Goal: Task Accomplishment & Management: Manage account settings

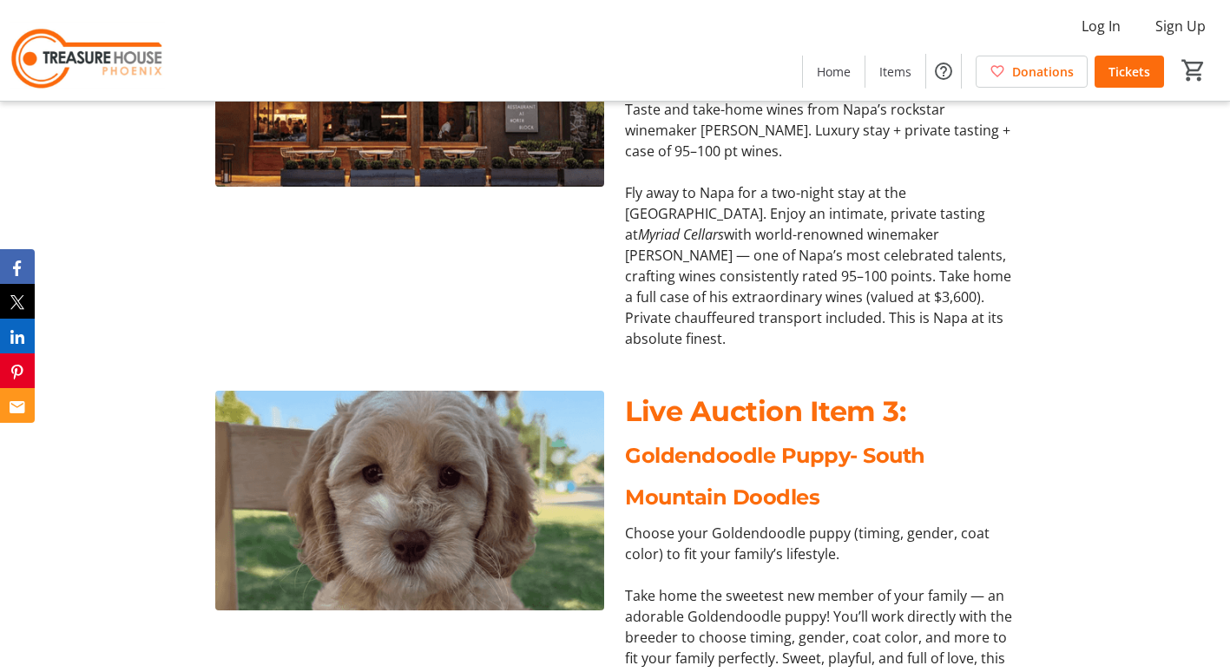
scroll to position [1611, 0]
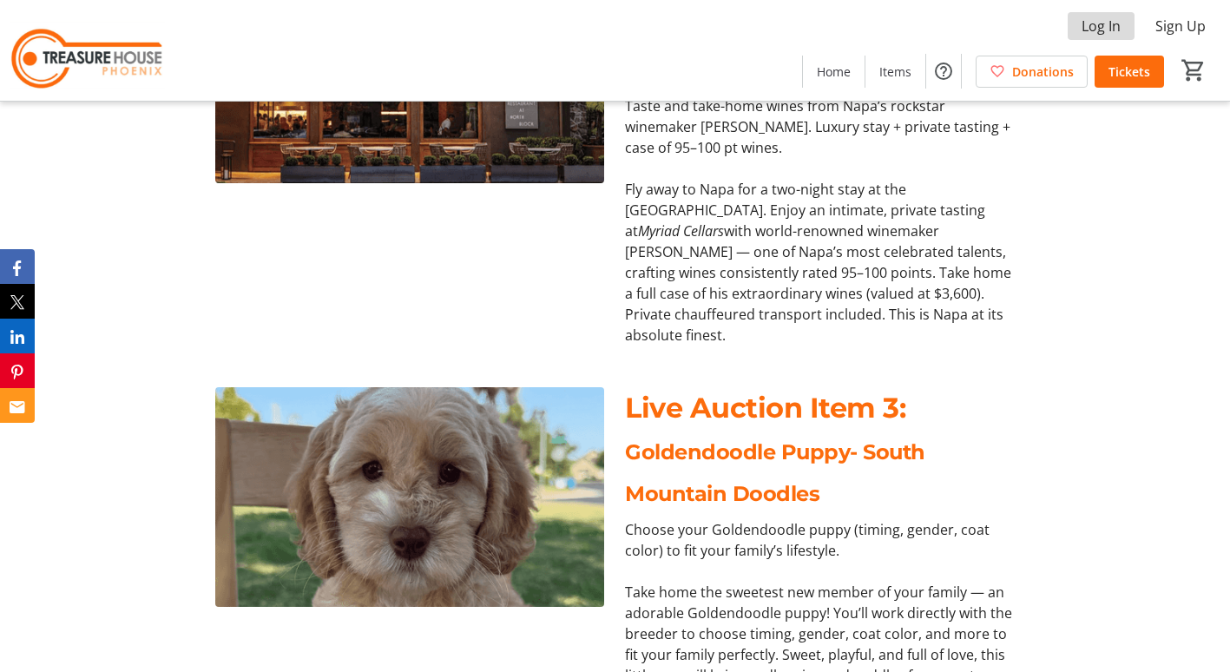
click at [1102, 15] on span at bounding box center [1101, 26] width 67 height 42
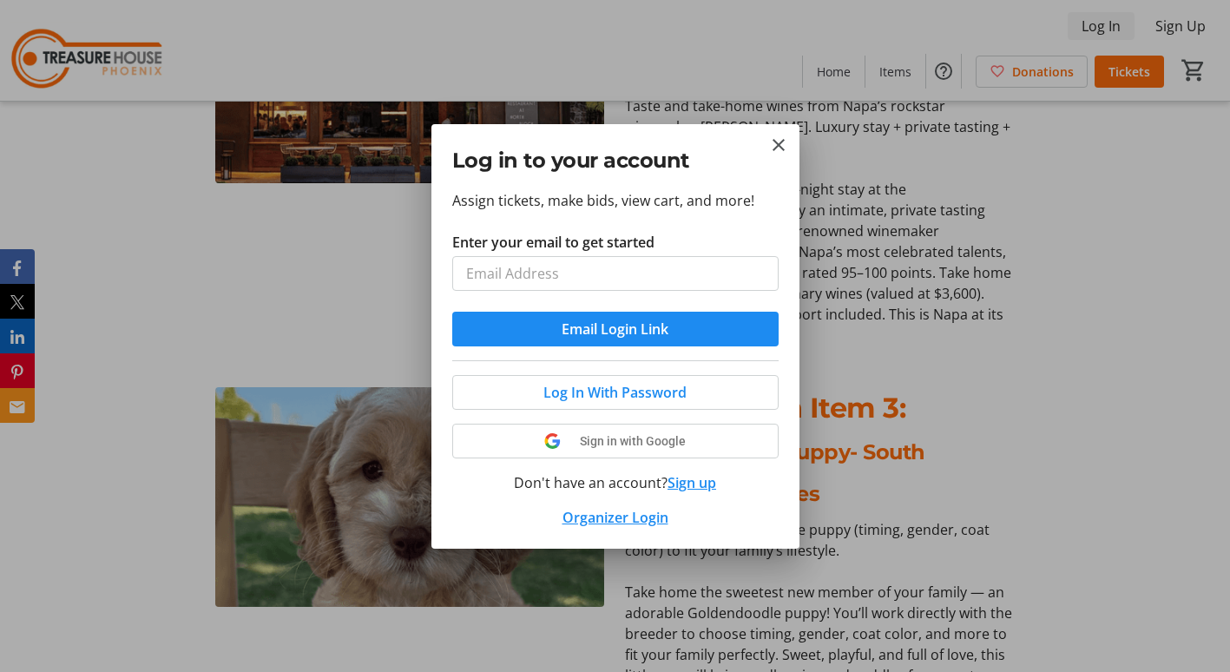
scroll to position [0, 0]
type input "[EMAIL_ADDRESS][DOMAIN_NAME]"
click at [635, 332] on span "Email Login Link" at bounding box center [615, 329] width 107 height 21
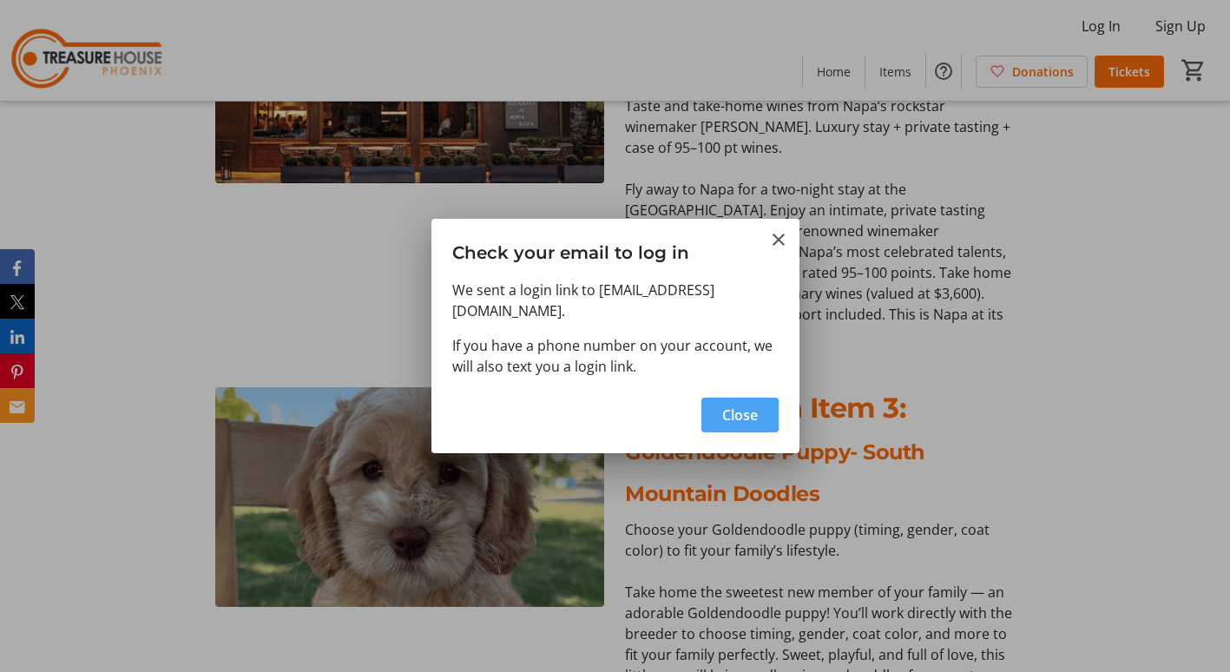
click at [747, 409] on span "Close" at bounding box center [740, 415] width 36 height 21
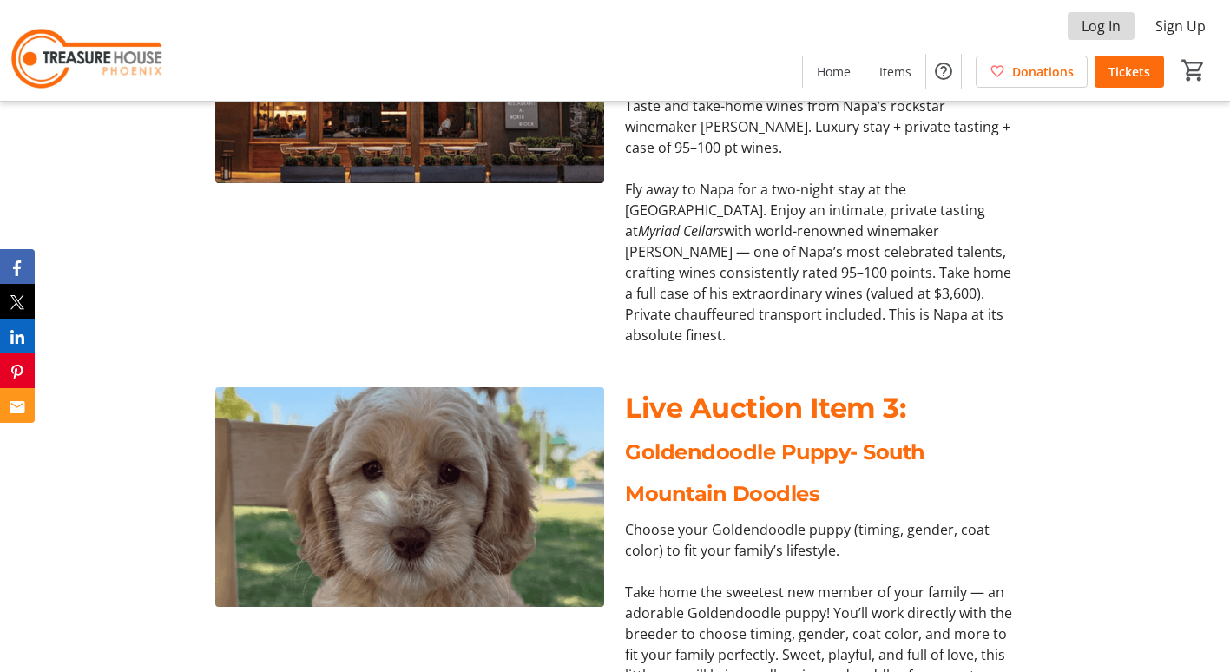
click at [1105, 21] on span "Log In" at bounding box center [1101, 26] width 39 height 21
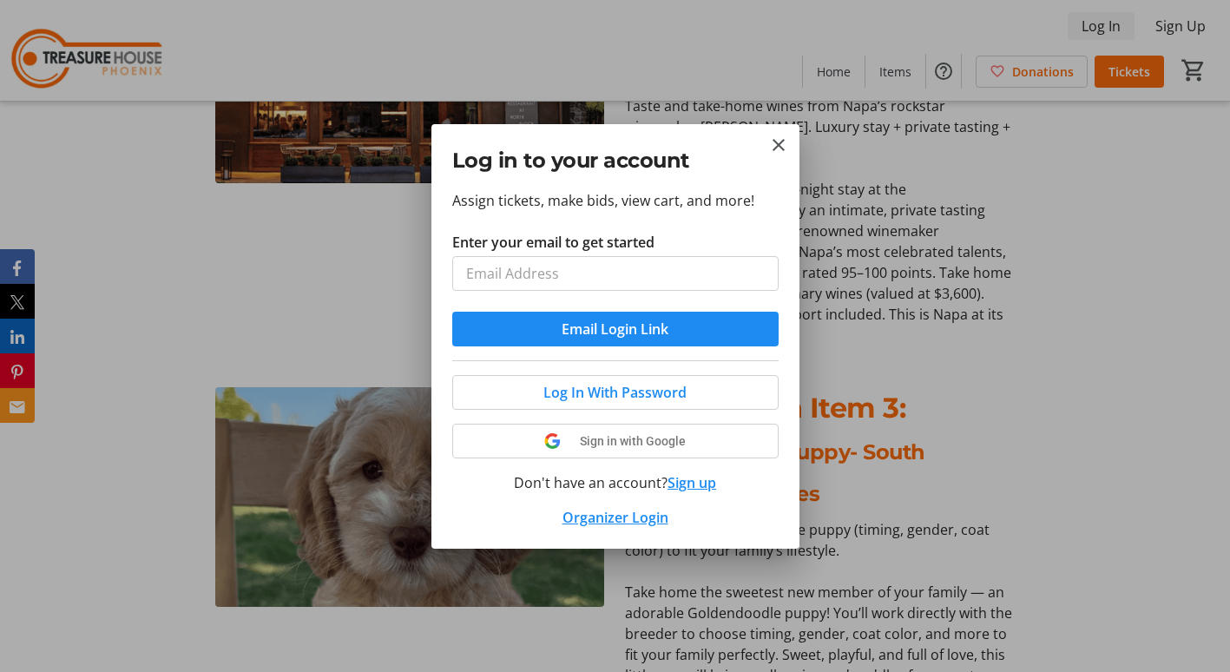
scroll to position [0, 0]
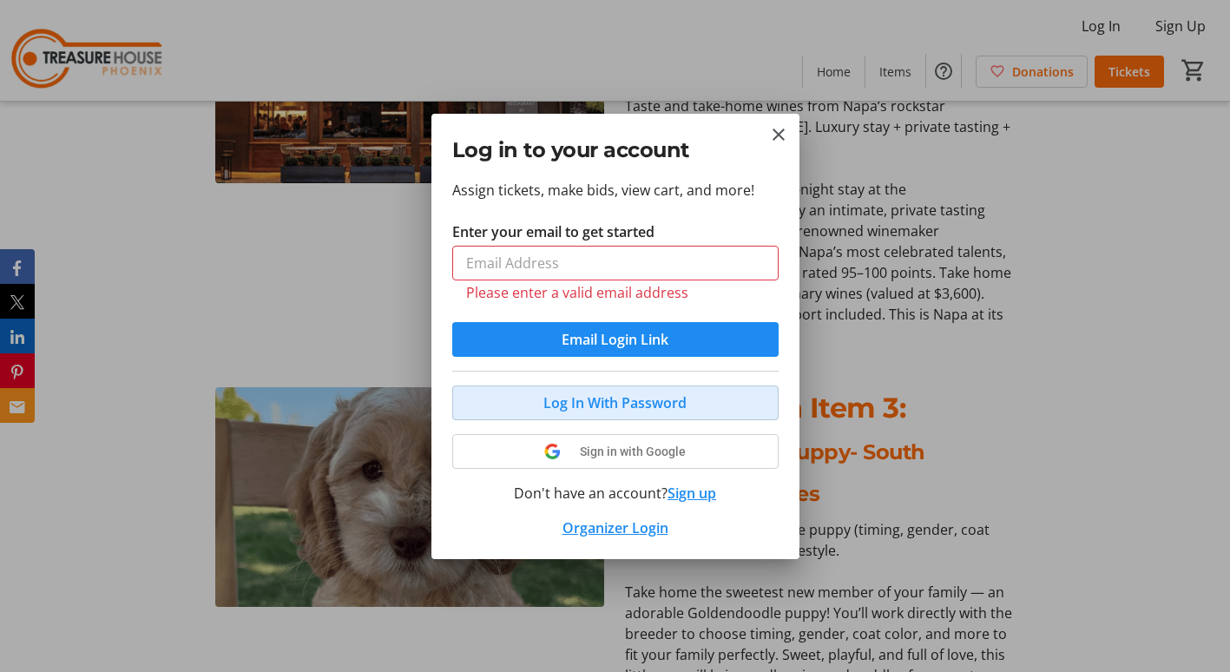
click at [655, 385] on button "Log In With Password" at bounding box center [615, 402] width 326 height 35
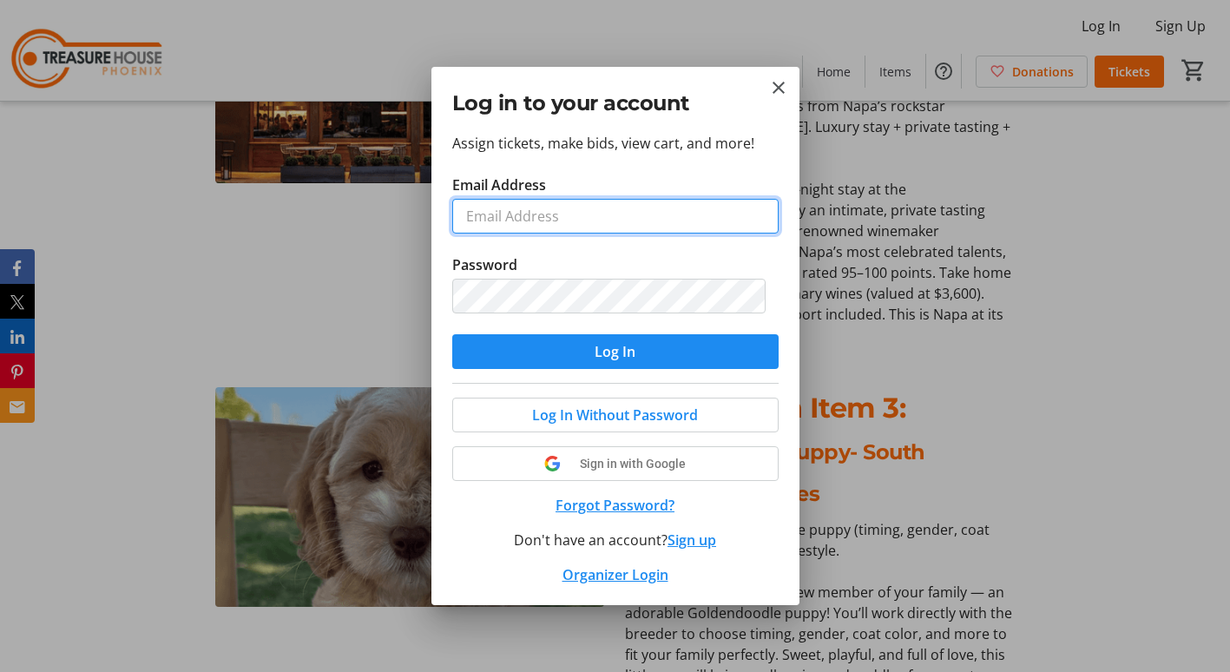
click at [633, 219] on input "Email Address" at bounding box center [615, 216] width 326 height 35
type input "[EMAIL_ADDRESS][DOMAIN_NAME]"
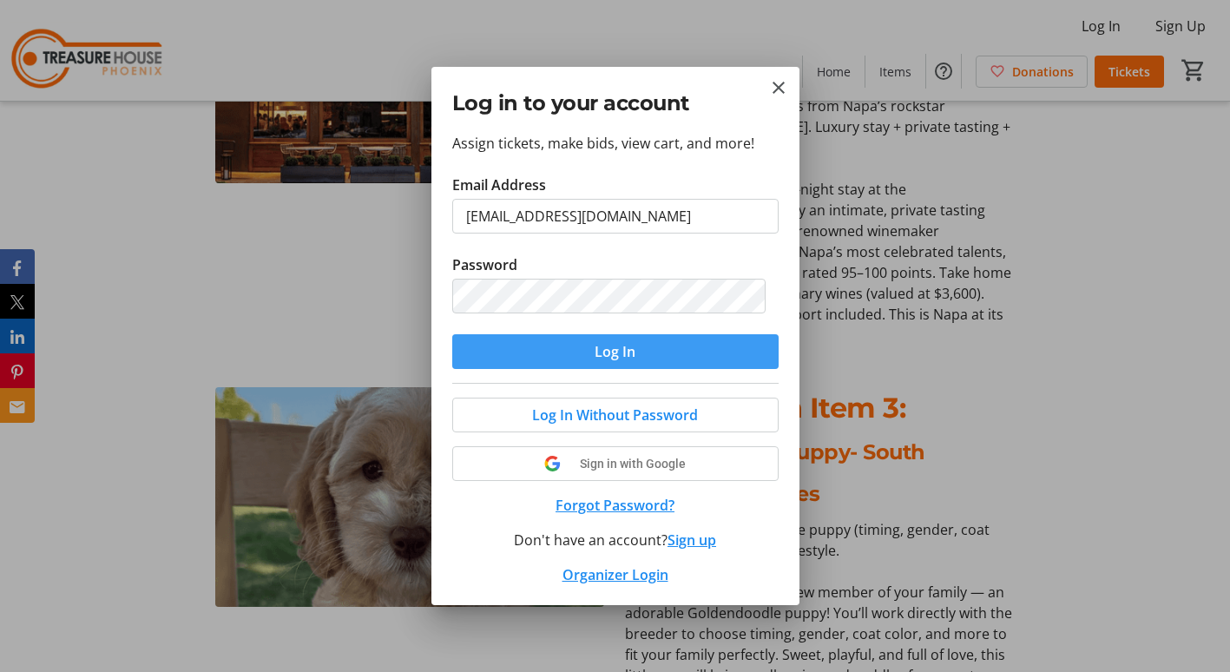
click at [639, 346] on span "submit" at bounding box center [615, 352] width 326 height 42
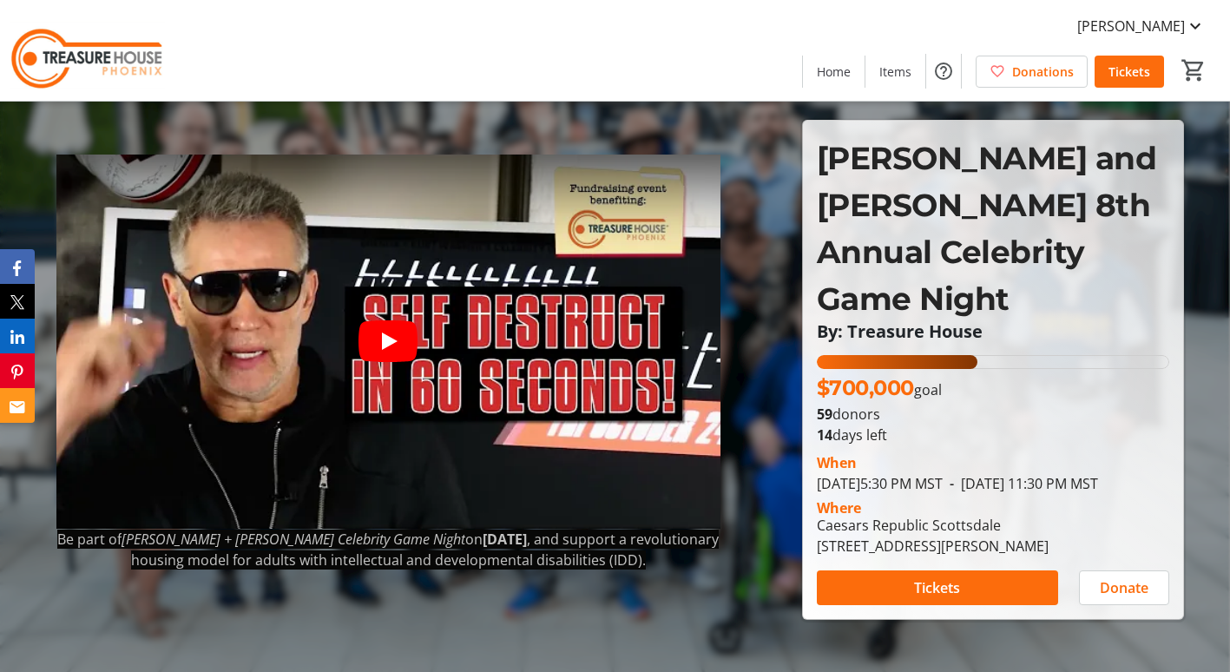
scroll to position [1611, 0]
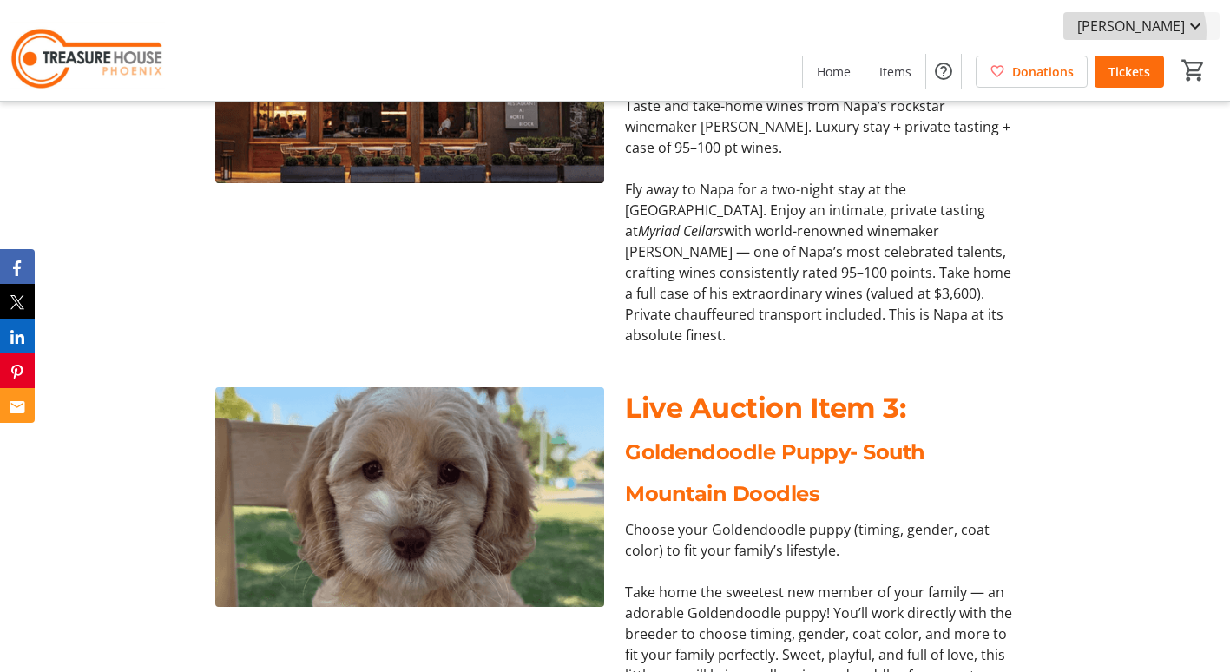
click at [1159, 32] on span "[PERSON_NAME]" at bounding box center [1131, 26] width 108 height 21
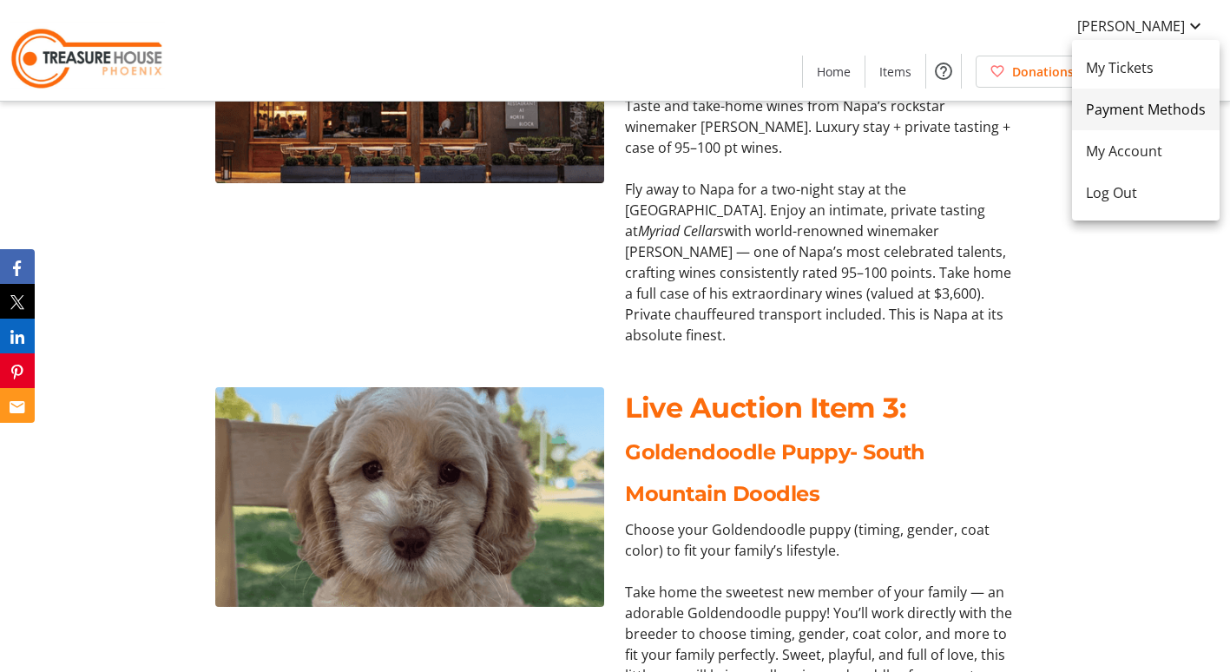
click at [1164, 115] on span "Payment Methods" at bounding box center [1146, 109] width 120 height 21
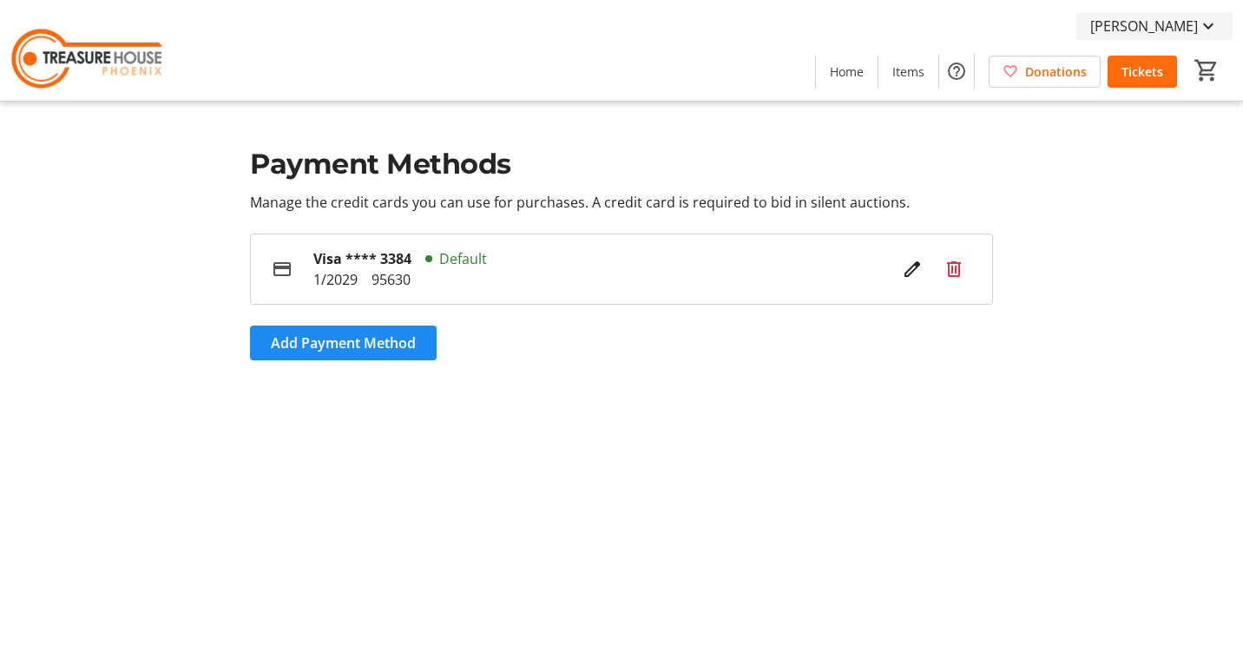
click at [1141, 35] on span "[PERSON_NAME]" at bounding box center [1144, 26] width 108 height 21
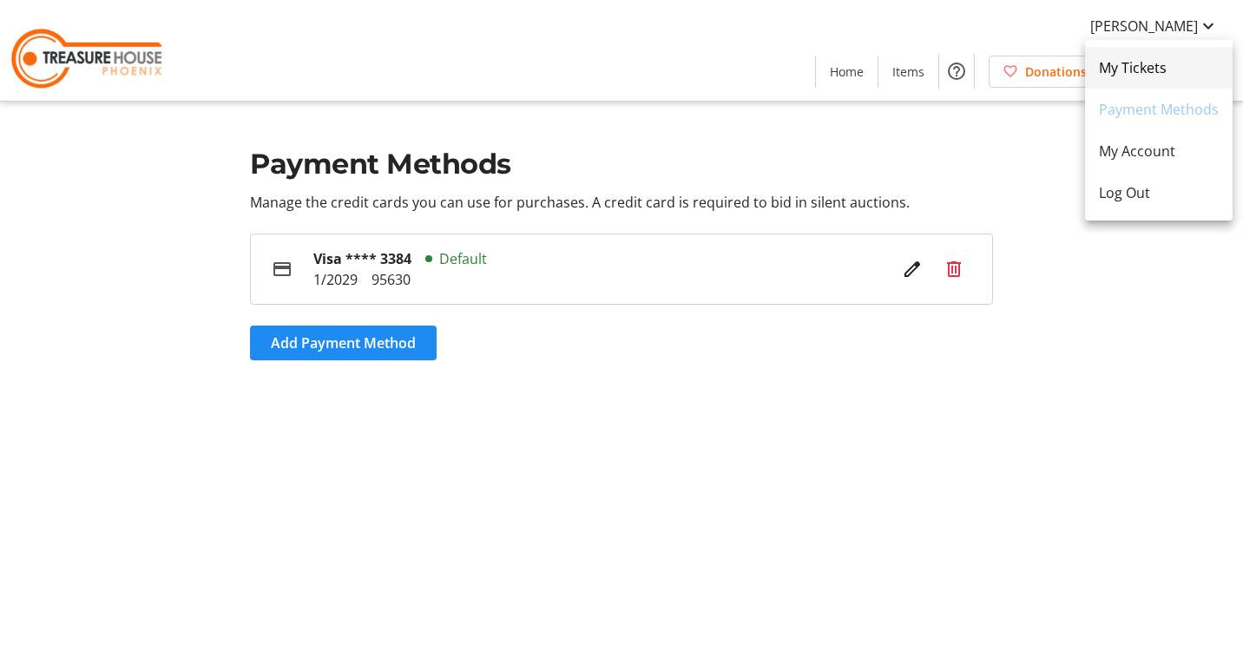
click at [1129, 76] on span "My Tickets" at bounding box center [1159, 67] width 120 height 21
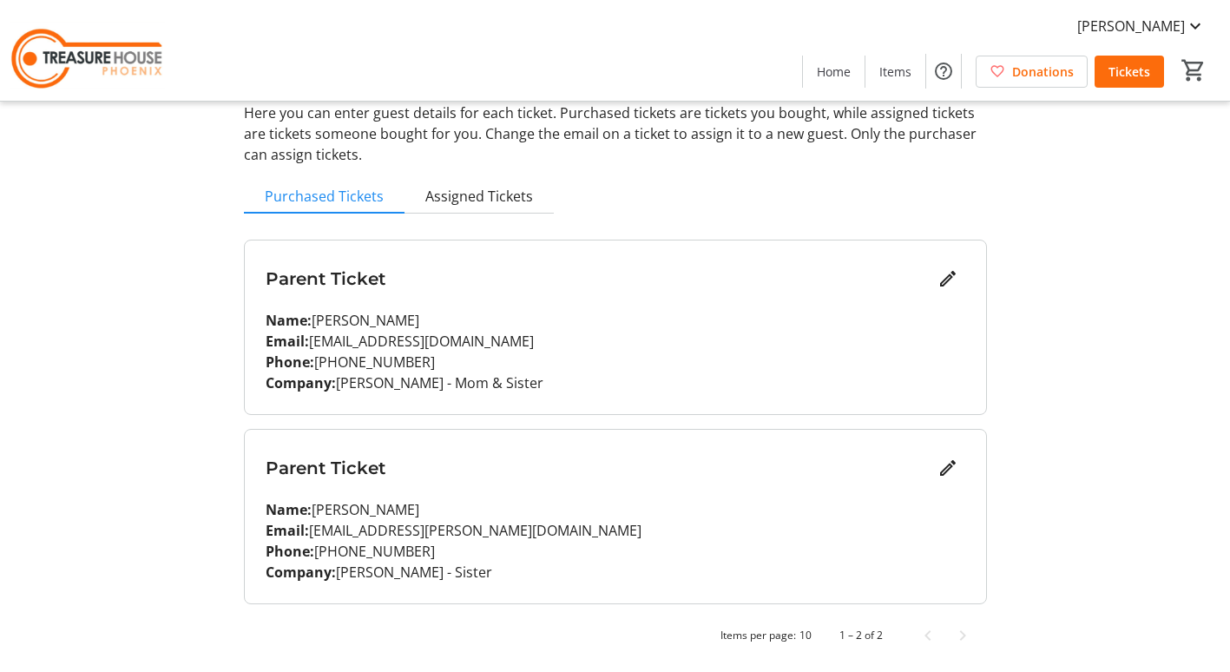
scroll to position [98, 0]
click at [490, 197] on span "Assigned Tickets" at bounding box center [479, 195] width 108 height 14
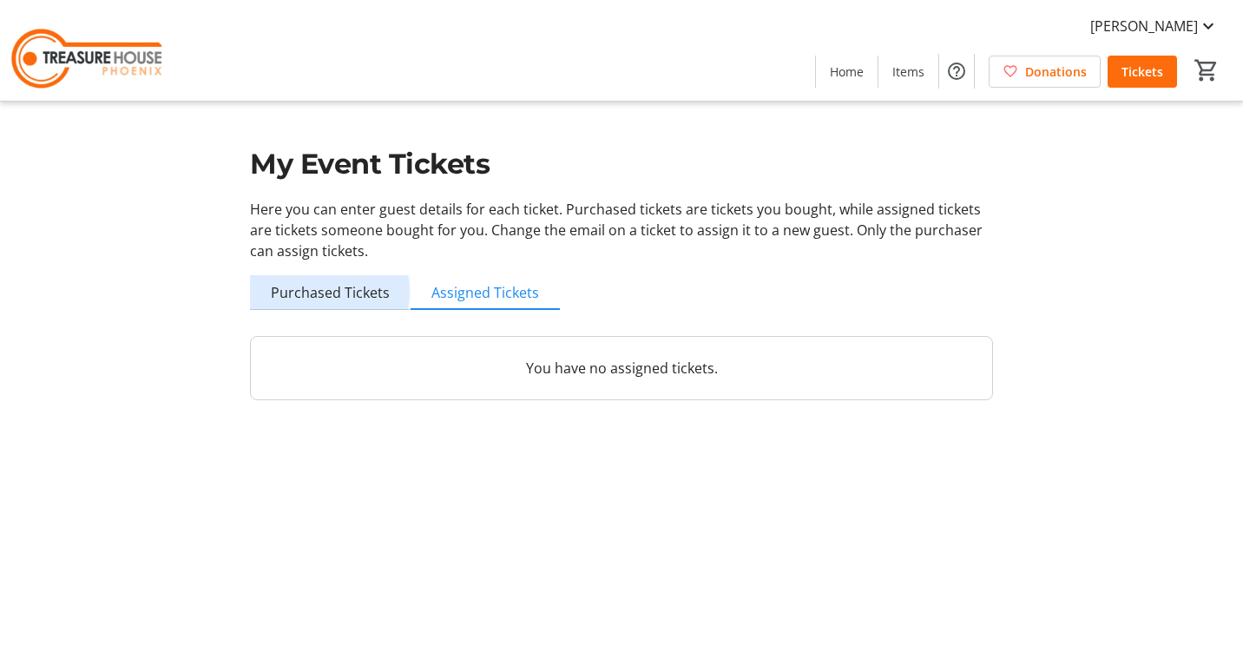
click at [317, 292] on span "Purchased Tickets" at bounding box center [330, 293] width 119 height 14
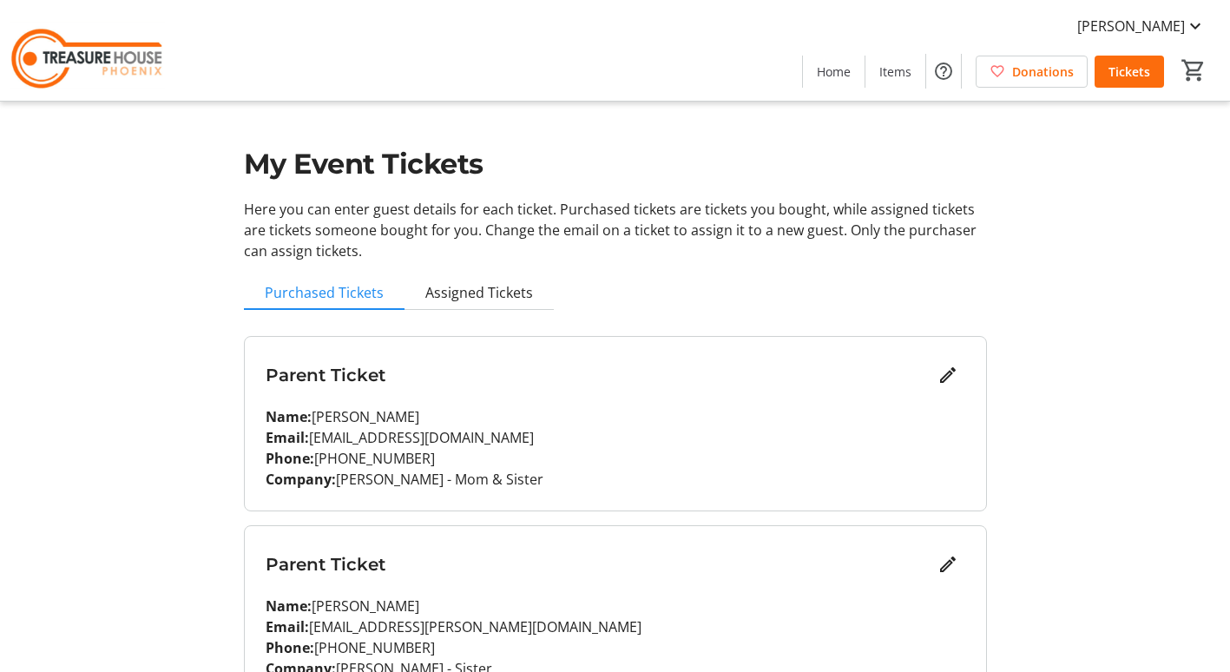
drag, startPoint x: 761, startPoint y: 128, endPoint x: 775, endPoint y: 122, distance: 15.2
click at [1168, 19] on span "[PERSON_NAME]" at bounding box center [1131, 26] width 108 height 21
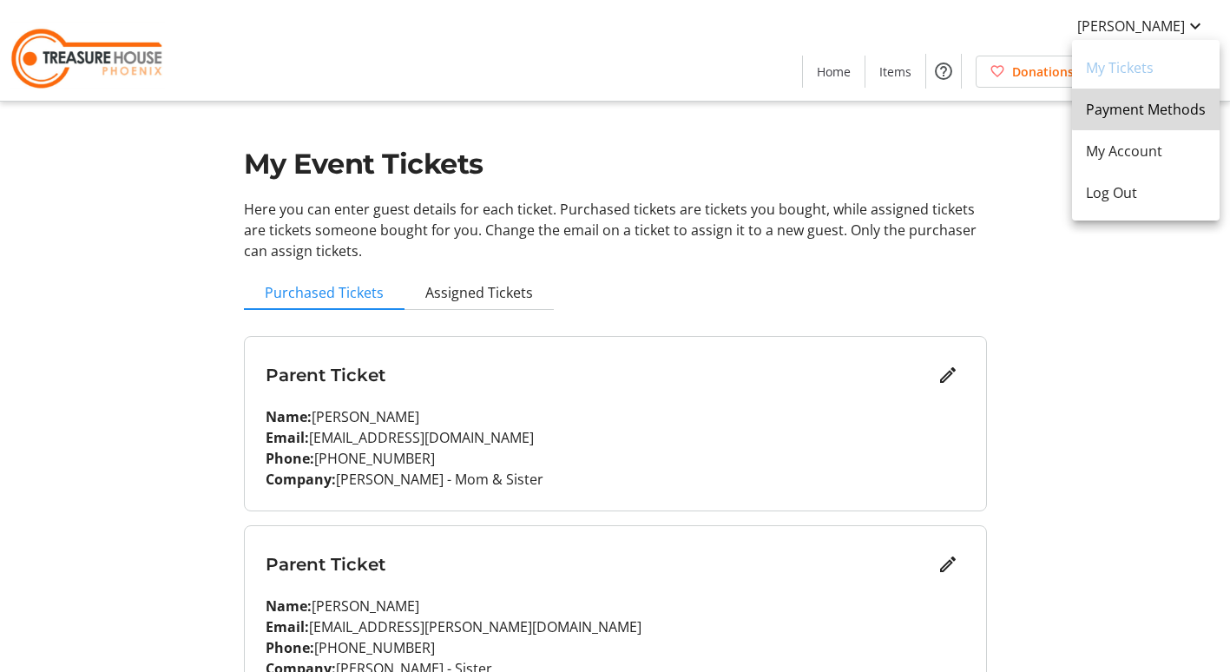
click at [1149, 103] on span "Payment Methods" at bounding box center [1146, 109] width 120 height 21
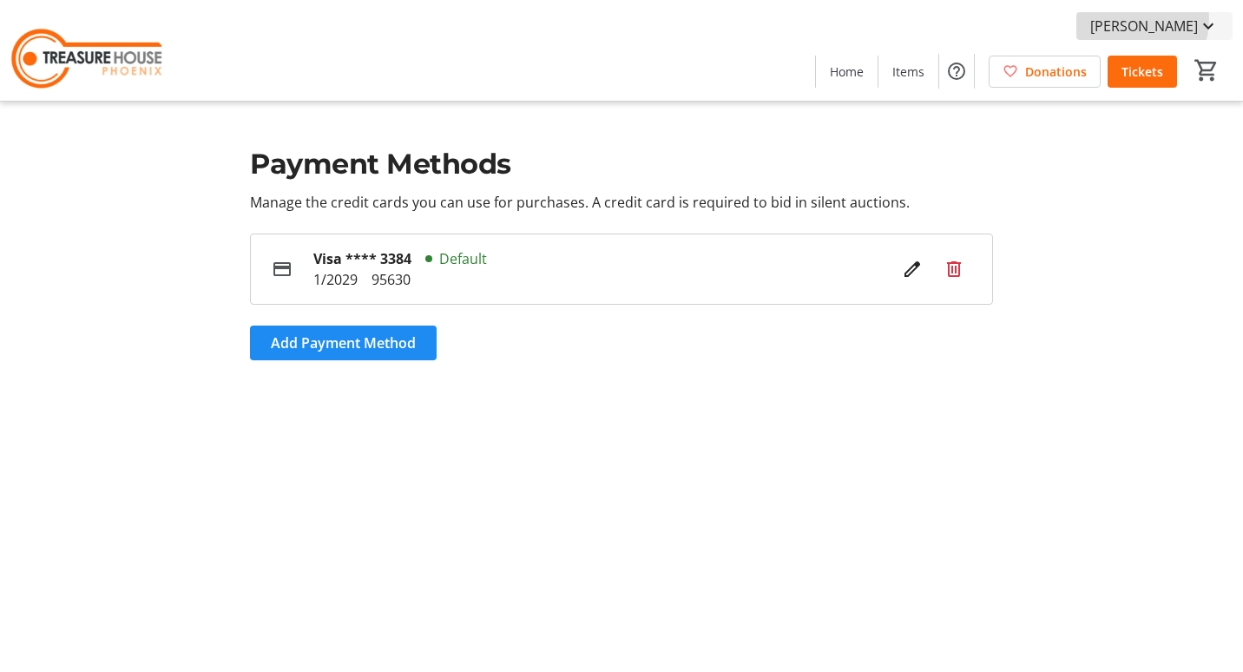
click at [1153, 19] on span "[PERSON_NAME]" at bounding box center [1144, 26] width 108 height 21
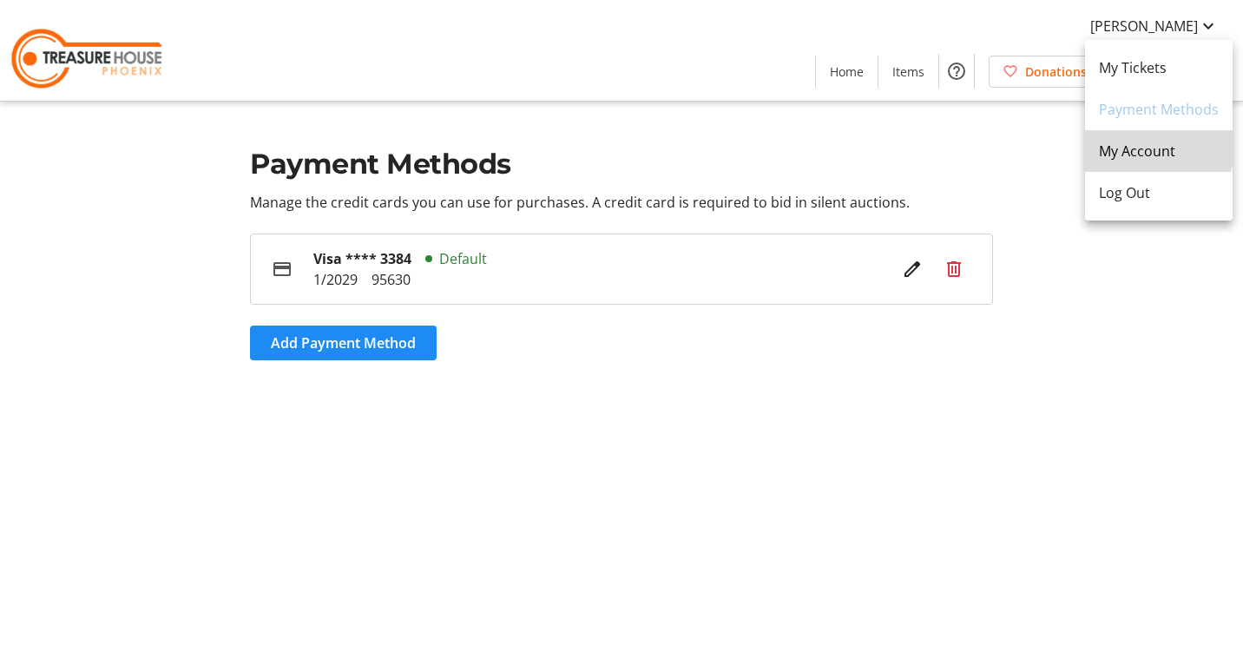
click at [1137, 146] on span "My Account" at bounding box center [1159, 151] width 120 height 21
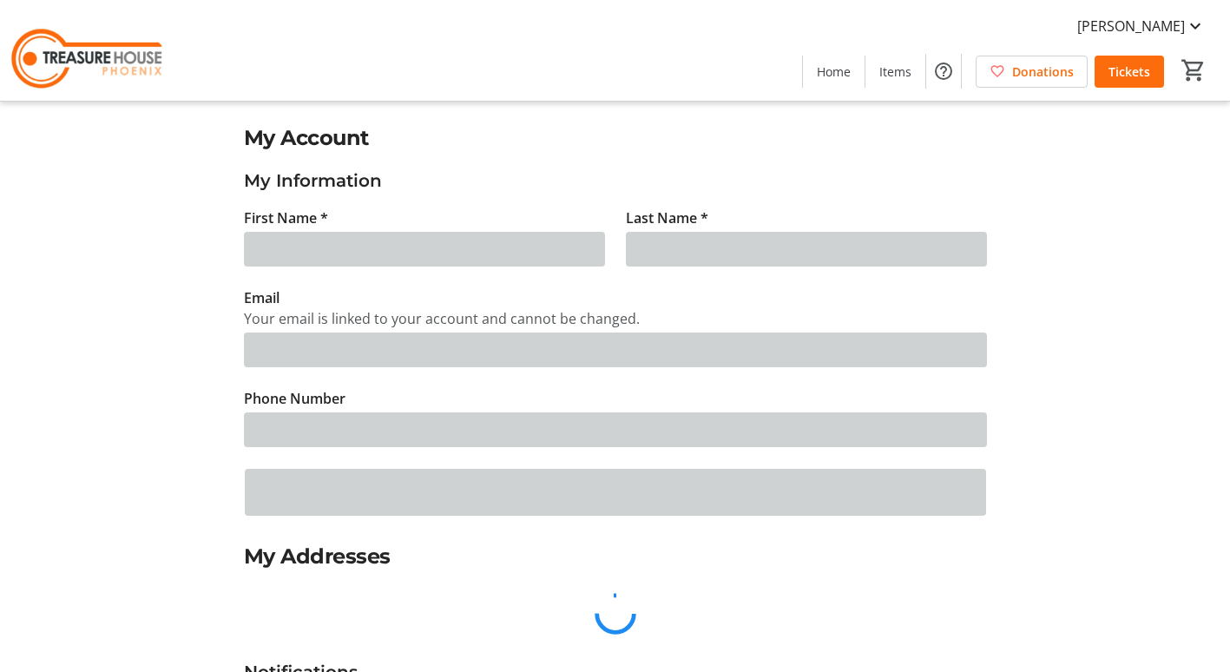
type input "[PERSON_NAME]"
type input "[EMAIL_ADDRESS][DOMAIN_NAME]"
type input "[PHONE_NUMBER]"
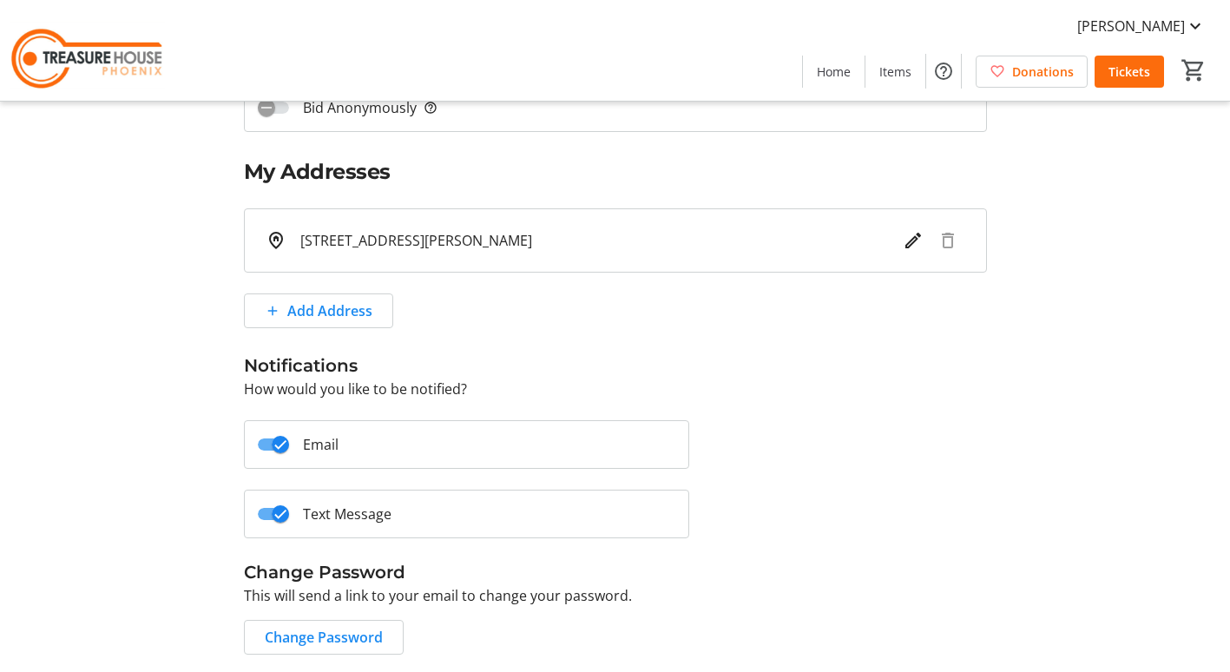
scroll to position [444, 0]
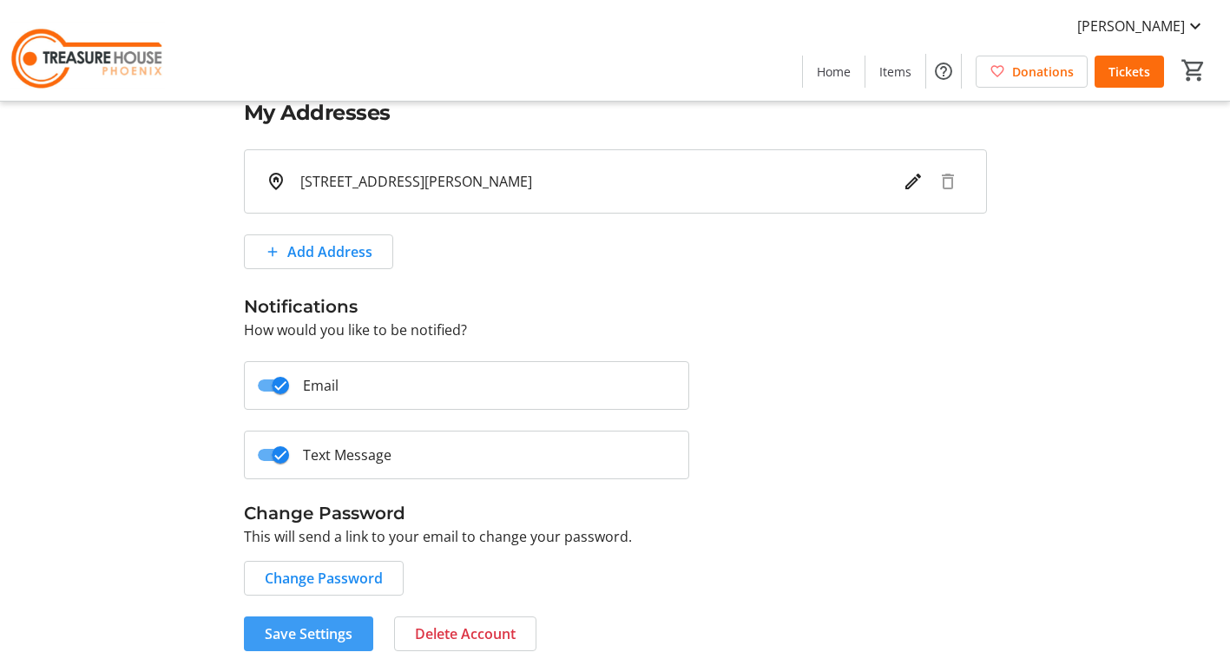
click at [333, 638] on span "Save Settings" at bounding box center [309, 633] width 88 height 21
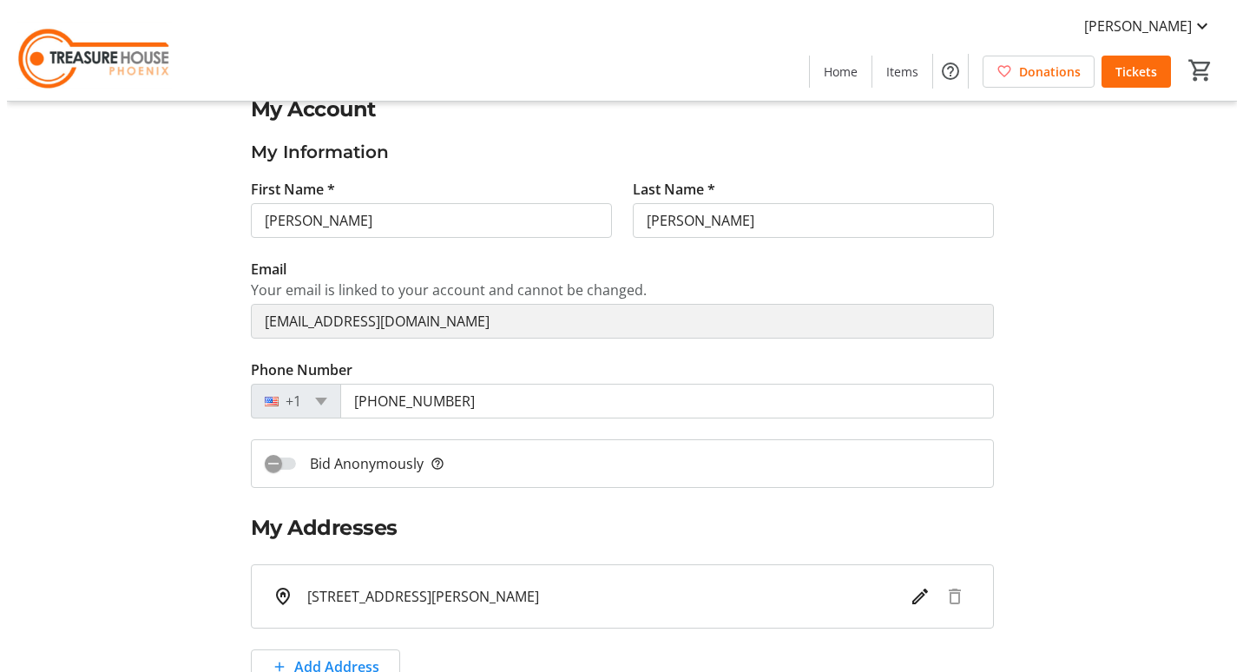
scroll to position [0, 0]
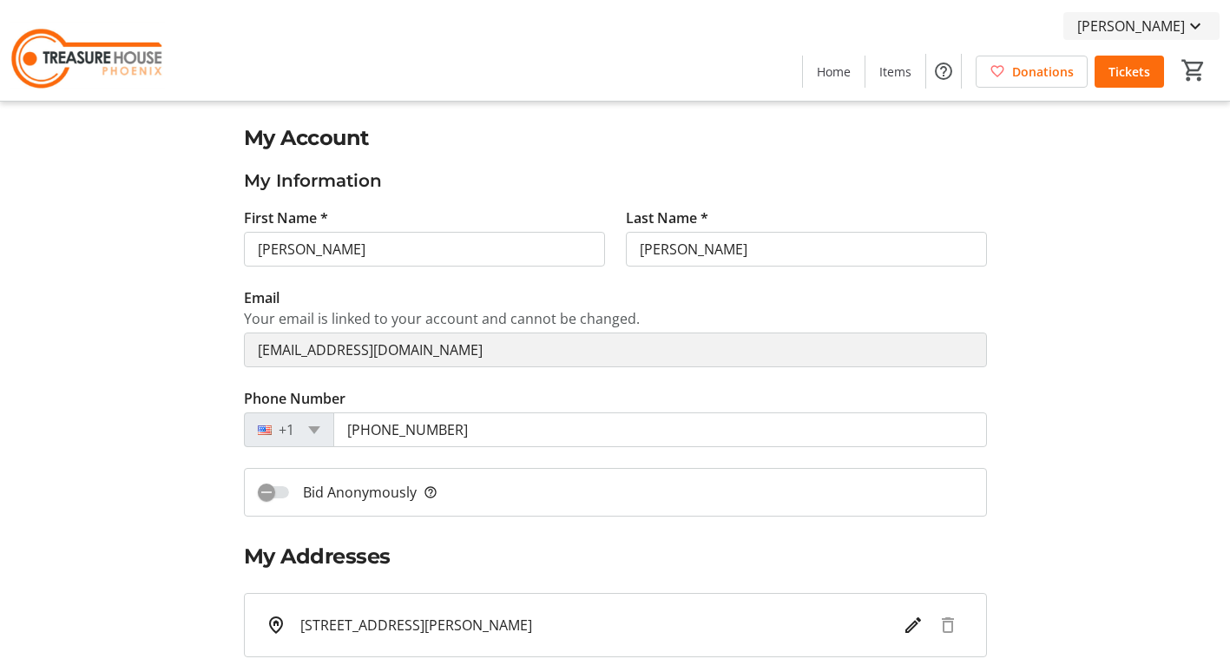
click at [1171, 29] on span "[PERSON_NAME]" at bounding box center [1131, 26] width 108 height 21
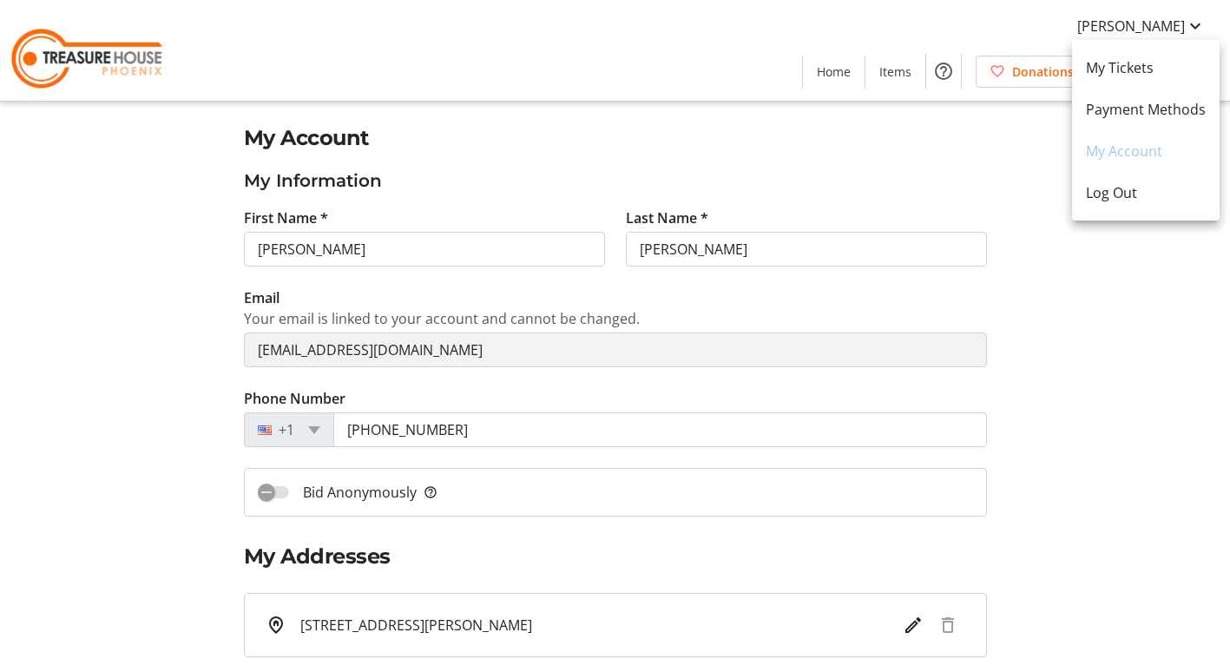
click at [845, 79] on div at bounding box center [615, 336] width 1230 height 672
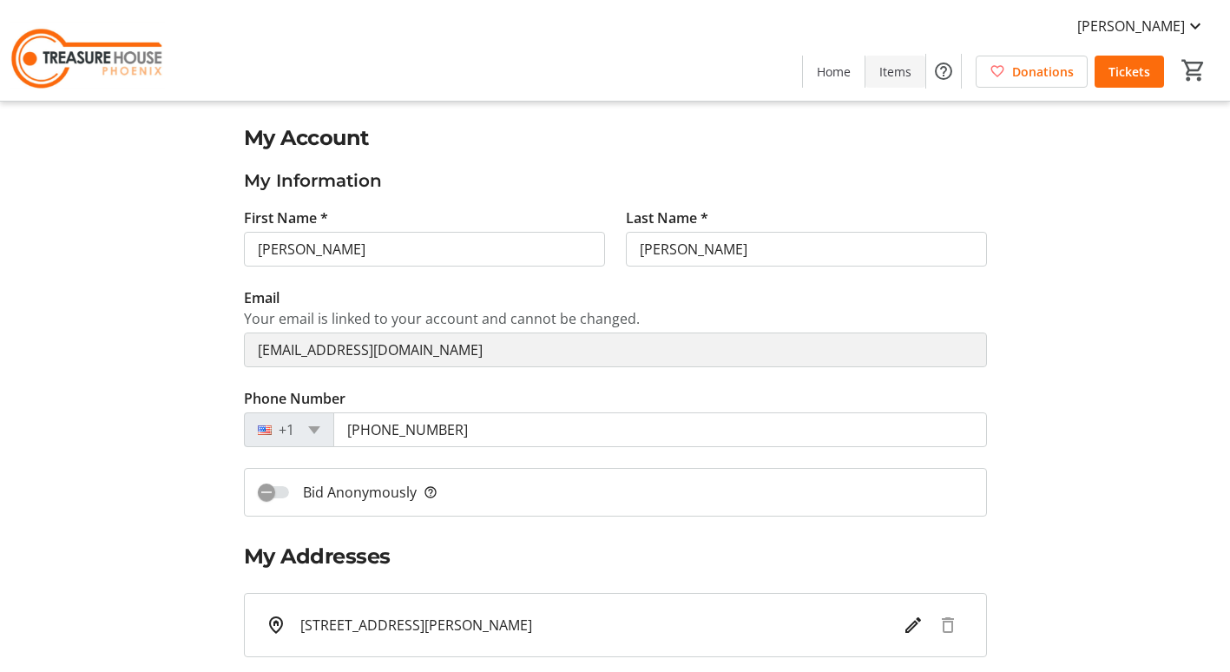
click at [892, 76] on span "Items" at bounding box center [895, 72] width 32 height 18
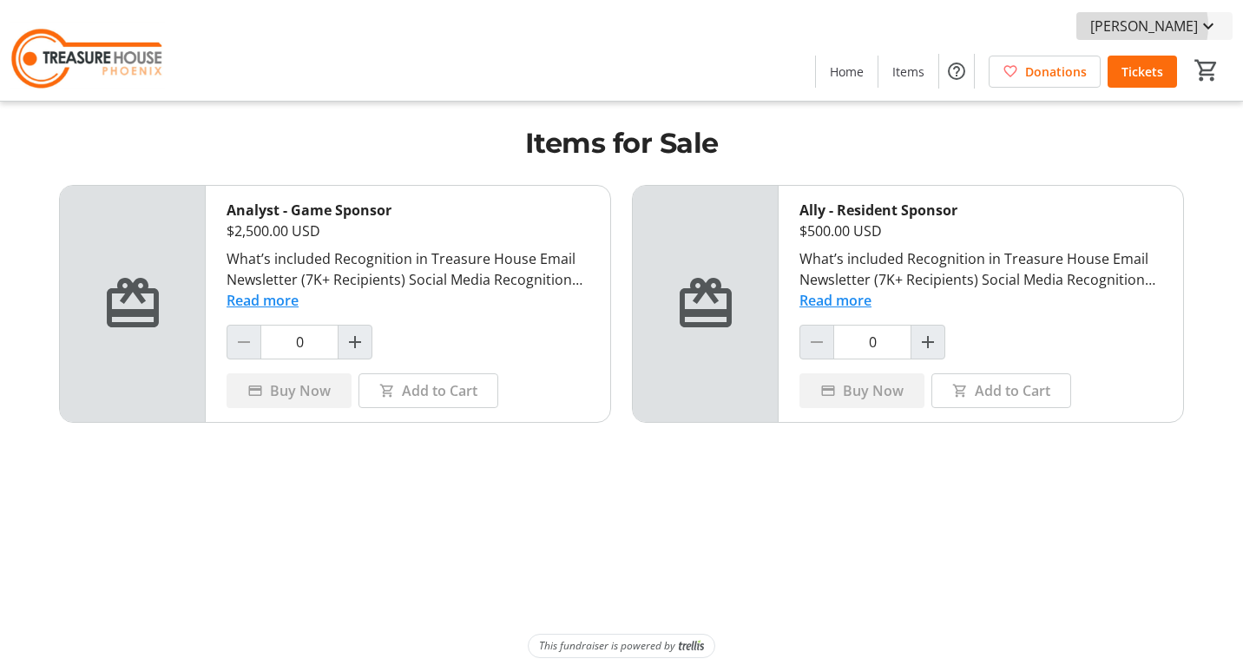
click at [1164, 26] on span "[PERSON_NAME]" at bounding box center [1144, 26] width 108 height 21
